Goal: Navigation & Orientation: Find specific page/section

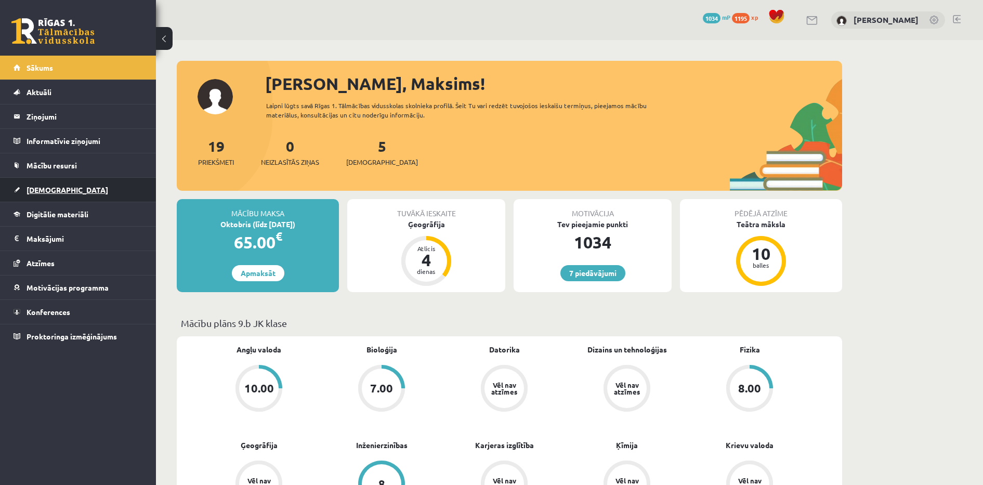
click at [53, 194] on link "[DEMOGRAPHIC_DATA]" at bounding box center [78, 190] width 129 height 24
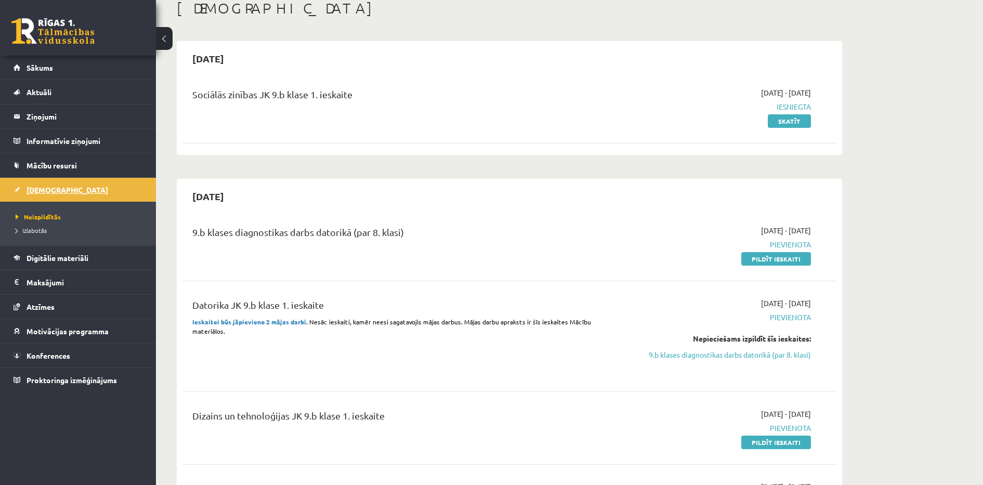
scroll to position [26, 0]
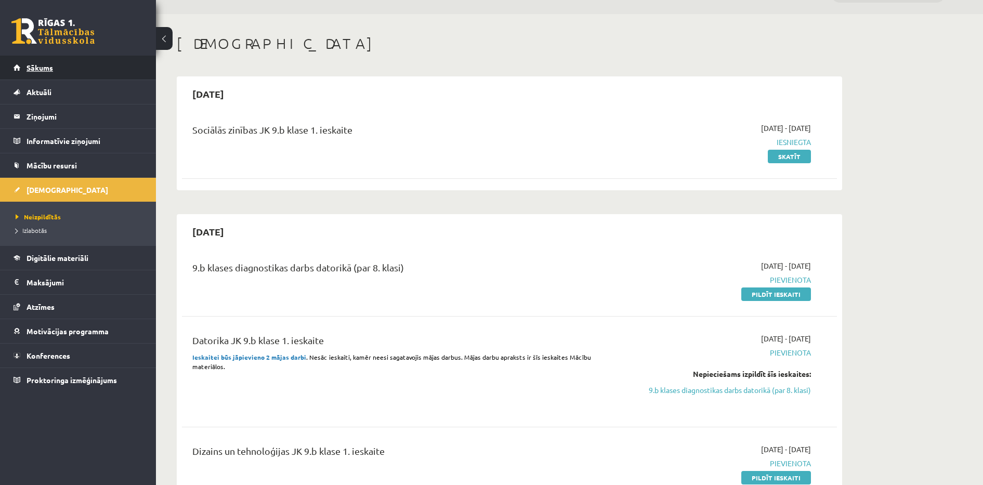
click at [16, 61] on link "Sākums" at bounding box center [78, 68] width 129 height 24
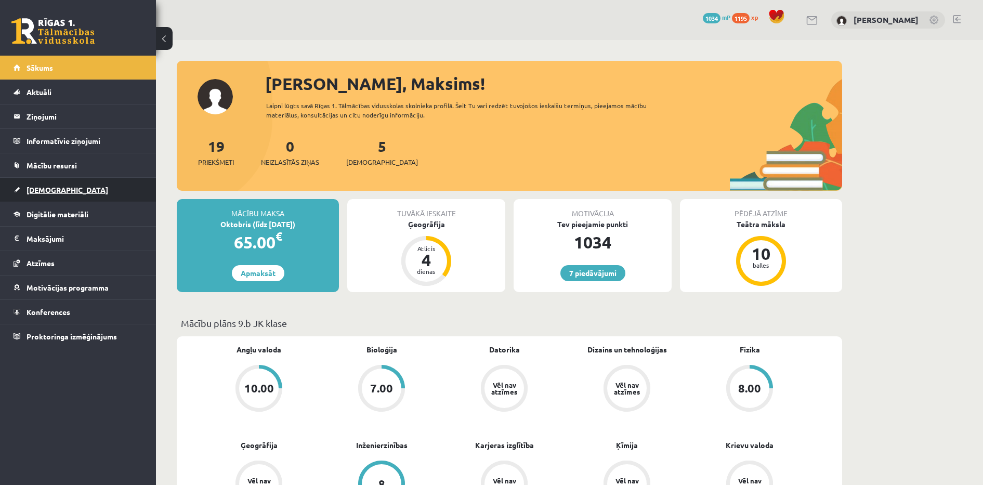
click at [68, 199] on link "[DEMOGRAPHIC_DATA]" at bounding box center [78, 190] width 129 height 24
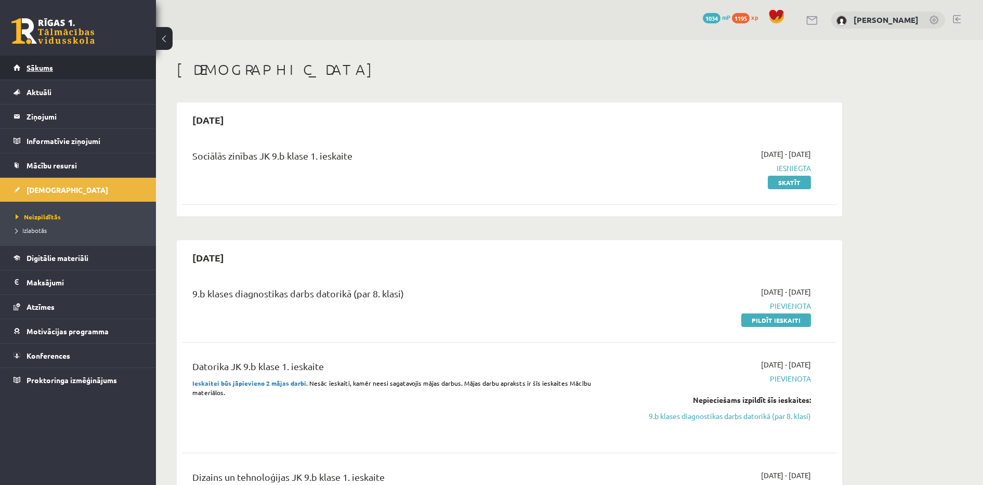
click at [54, 72] on link "Sākums" at bounding box center [78, 68] width 129 height 24
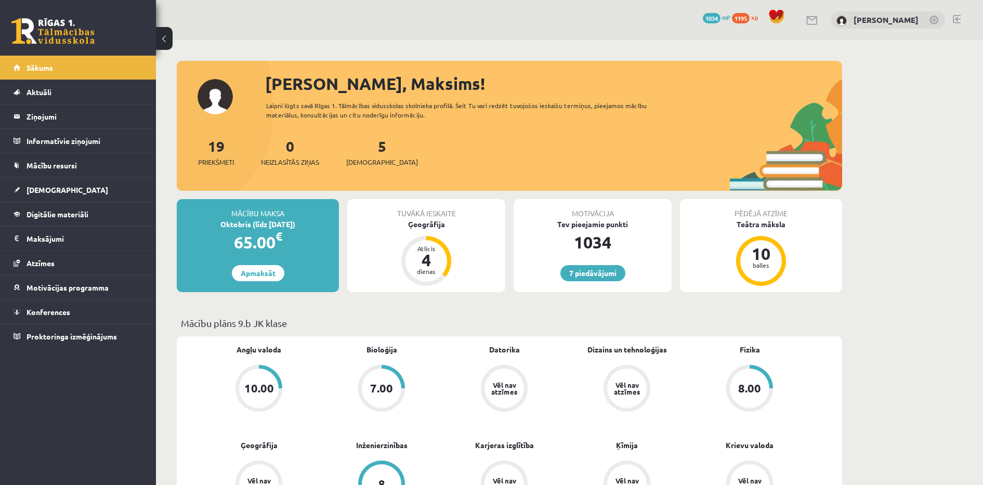
click at [453, 90] on div "[PERSON_NAME], Maksims!" at bounding box center [553, 83] width 577 height 25
